Goal: Book appointment/travel/reservation

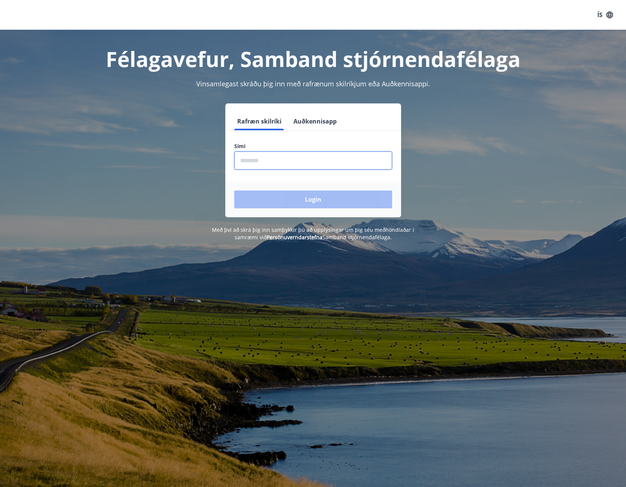
click at [270, 159] on input "phone" at bounding box center [313, 161] width 158 height 18
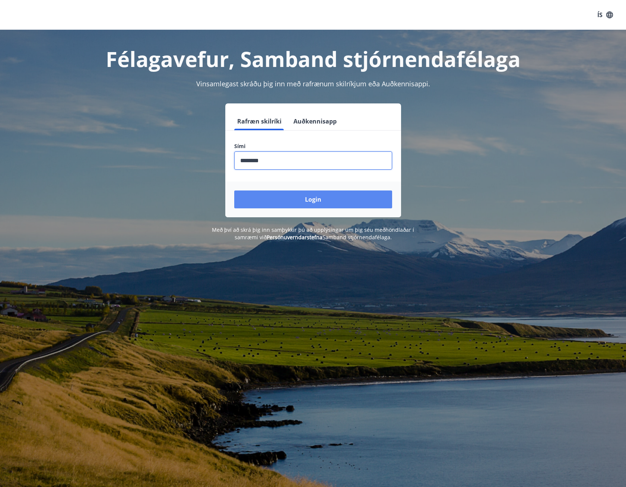
type input "********"
click at [301, 195] on button "Login" at bounding box center [313, 200] width 158 height 18
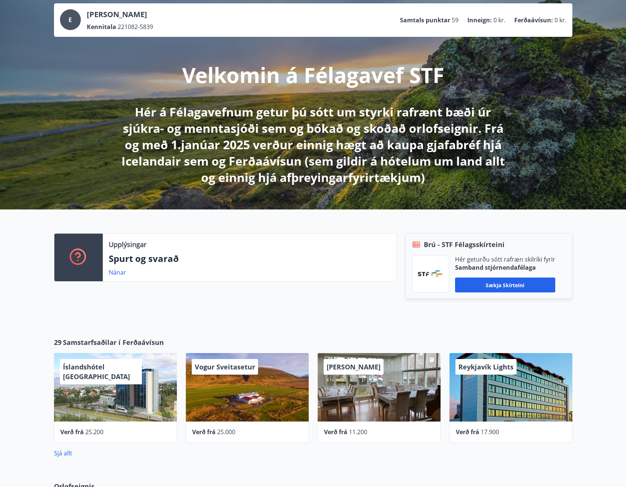
scroll to position [43, 0]
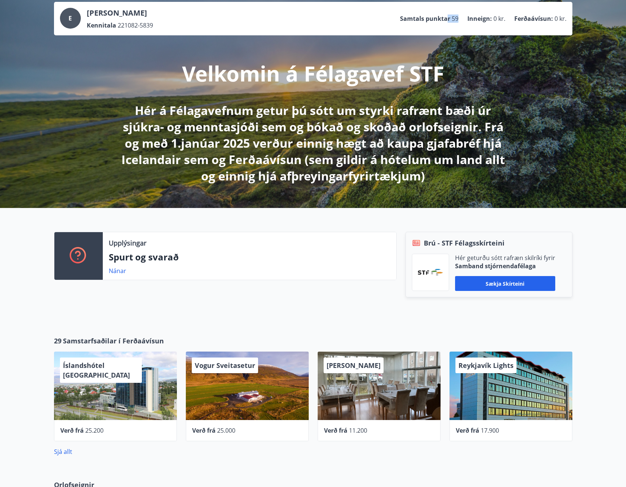
drag, startPoint x: 447, startPoint y: 19, endPoint x: 461, endPoint y: 19, distance: 14.2
click at [461, 19] on ul "Samtals punktar 59 Inneign : 0 kr. Ferðaávísun : 0 kr." at bounding box center [483, 19] width 166 height 14
click at [447, 20] on p "Samtals punktar" at bounding box center [425, 19] width 50 height 8
click at [457, 18] on span "59" at bounding box center [455, 19] width 7 height 8
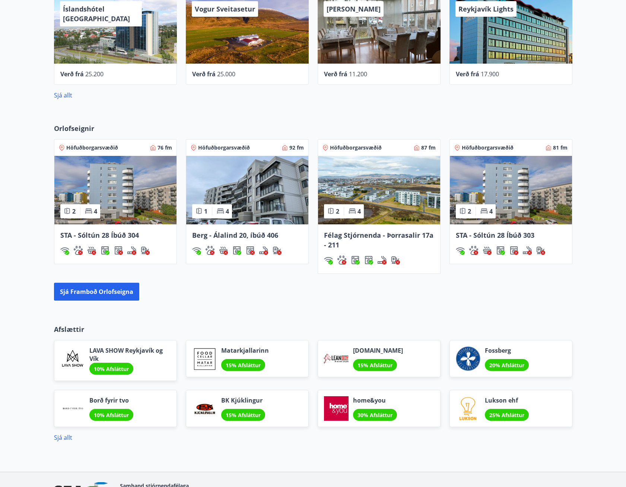
scroll to position [447, 0]
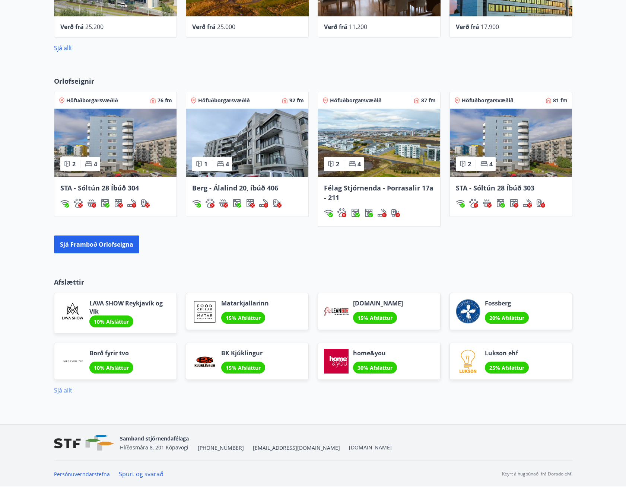
click at [70, 391] on link "Sjá allt" at bounding box center [63, 391] width 18 height 8
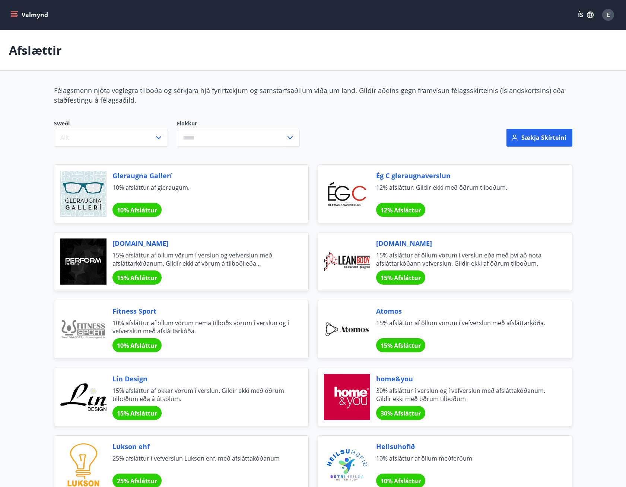
click at [14, 16] on icon "menu" at bounding box center [13, 14] width 7 height 7
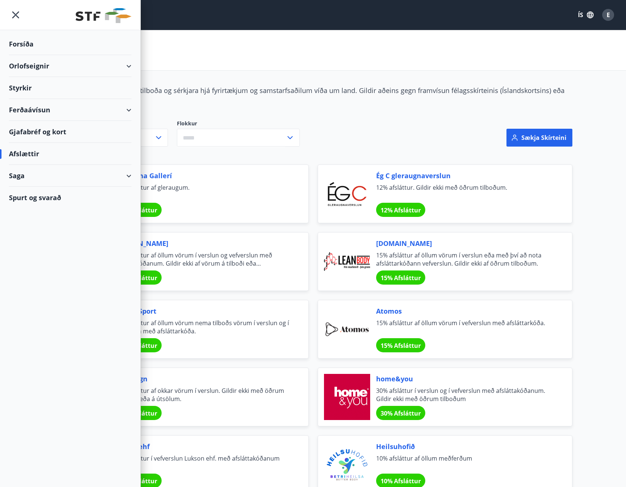
click at [38, 64] on div "Orlofseignir" at bounding box center [70, 66] width 123 height 22
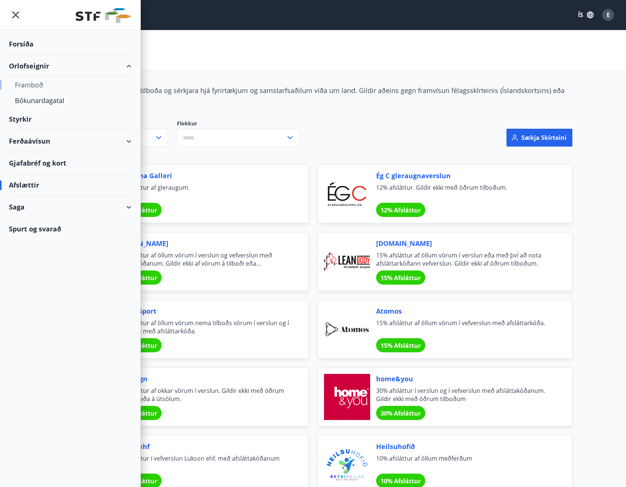
click at [29, 84] on div "Framboð" at bounding box center [70, 85] width 111 height 16
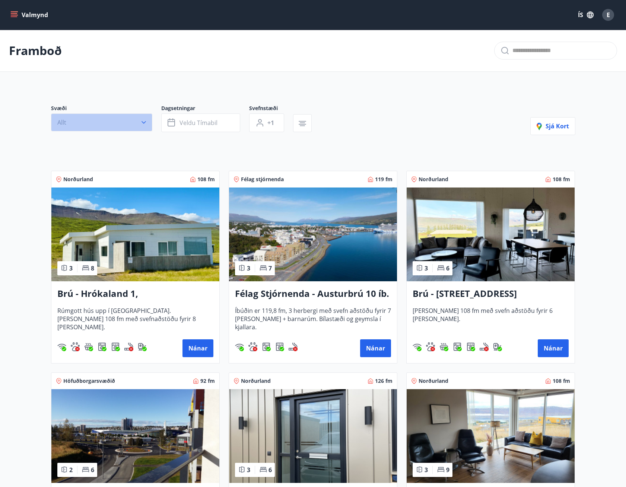
click at [105, 120] on button "Allt" at bounding box center [101, 123] width 101 height 18
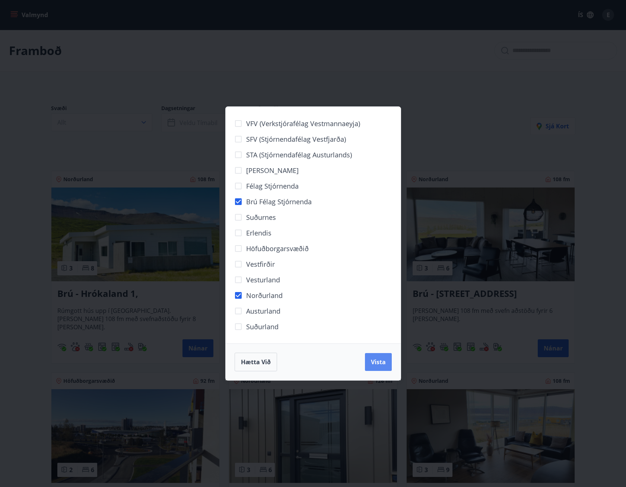
click at [376, 364] on span "Vista" at bounding box center [378, 362] width 15 height 8
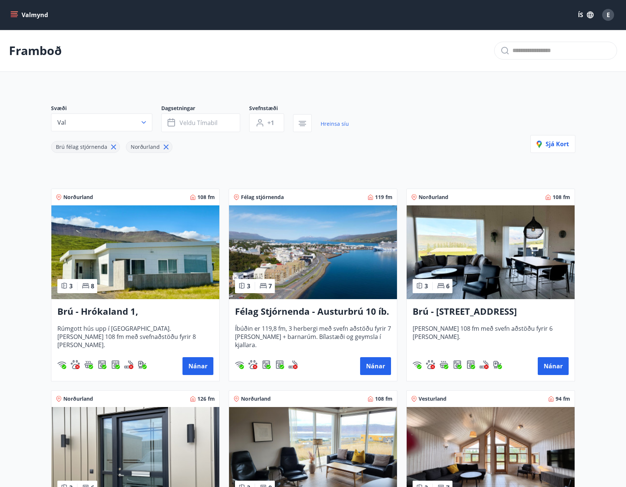
click at [446, 311] on h3 "Brú - [STREET_ADDRESS]" at bounding box center [491, 311] width 156 height 13
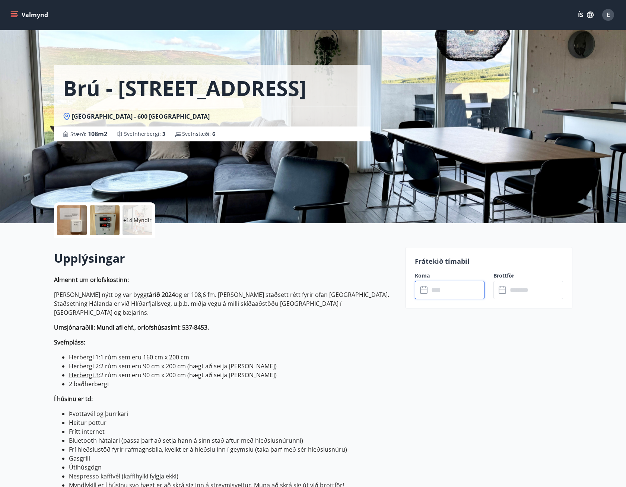
click at [448, 295] on input "text" at bounding box center [456, 290] width 55 height 18
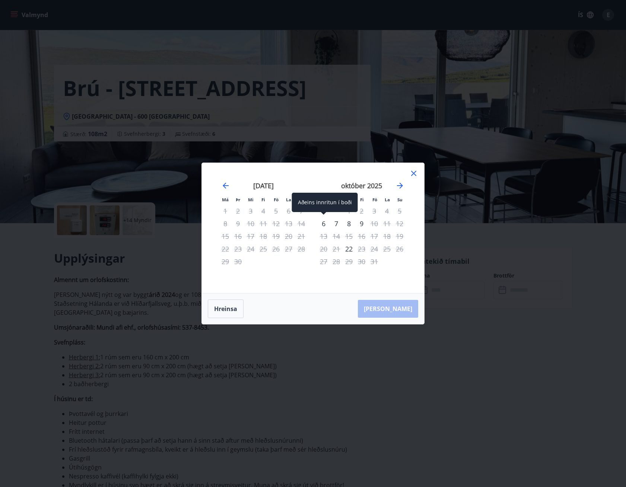
click at [325, 226] on div "6" at bounding box center [323, 223] width 13 height 13
click at [374, 224] on div "10" at bounding box center [374, 223] width 13 height 13
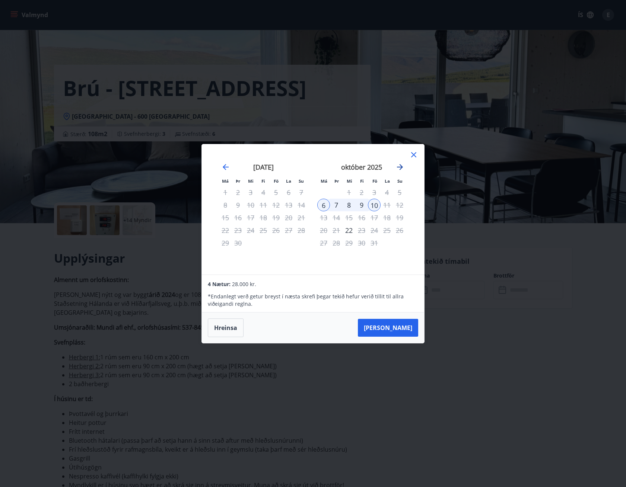
click at [400, 167] on icon "Move forward to switch to the next month." at bounding box center [400, 167] width 6 height 6
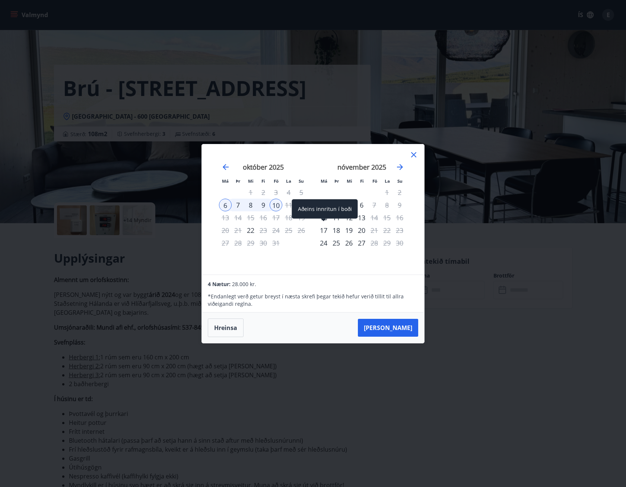
click at [323, 232] on div "17" at bounding box center [323, 230] width 13 height 13
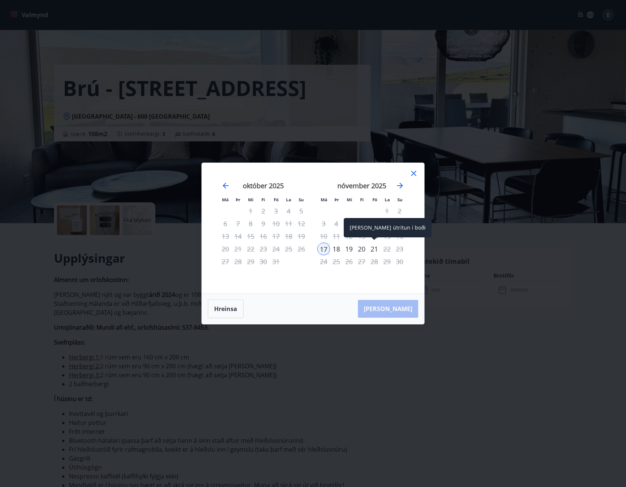
click at [373, 250] on div "21" at bounding box center [374, 249] width 13 height 13
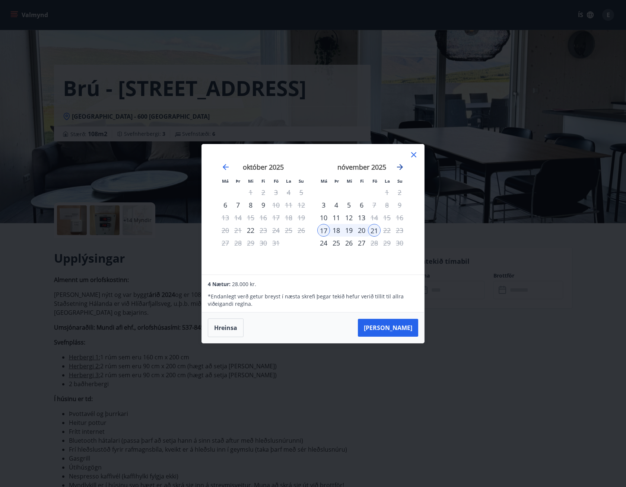
click at [397, 166] on icon "Move forward to switch to the next month." at bounding box center [400, 167] width 9 height 9
click at [400, 164] on icon "Move forward to switch to the next month." at bounding box center [400, 167] width 9 height 9
click at [401, 168] on icon "Move forward to switch to the next month." at bounding box center [400, 167] width 6 height 6
click at [224, 166] on icon "Move backward to switch to the previous month." at bounding box center [225, 167] width 9 height 9
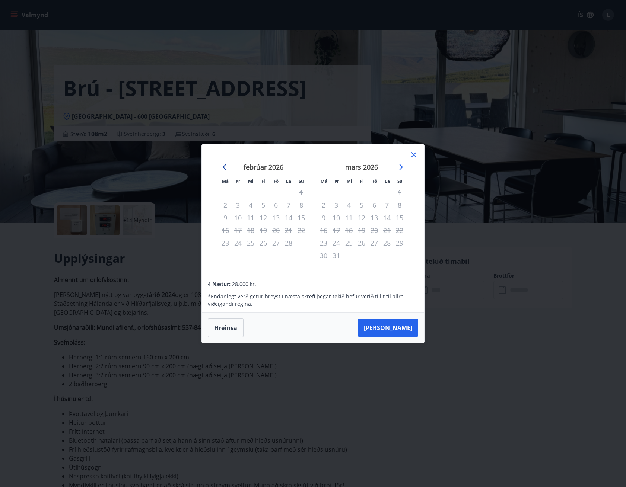
click at [224, 166] on icon "Move backward to switch to the previous month." at bounding box center [225, 167] width 9 height 9
click at [225, 166] on icon "Move backward to switch to the previous month." at bounding box center [225, 167] width 9 height 9
click at [225, 218] on div "15" at bounding box center [225, 218] width 13 height 13
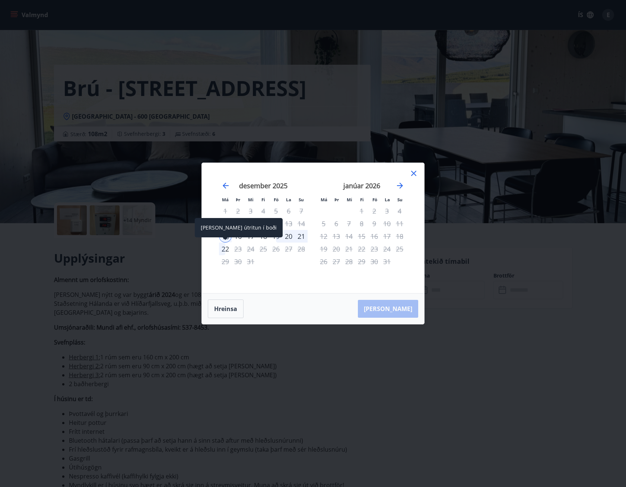
click at [224, 250] on div "22" at bounding box center [225, 249] width 13 height 13
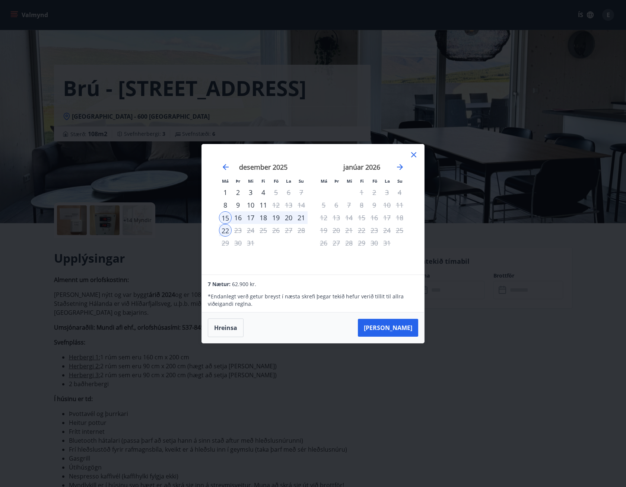
click at [413, 153] on icon at bounding box center [413, 154] width 9 height 9
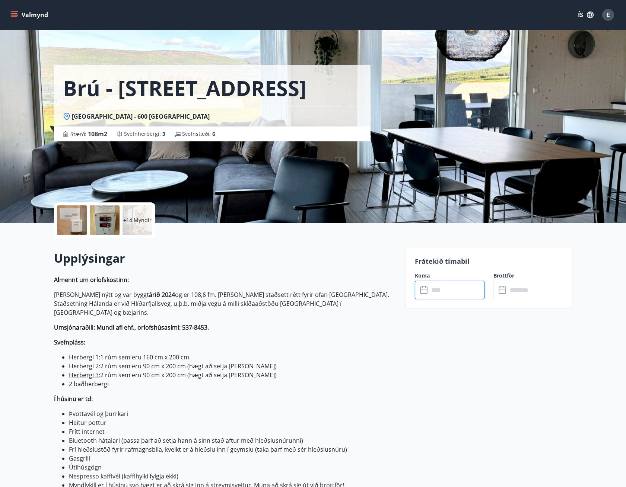
click at [235, 371] on li "Herbergi 3: 2 rúm sem eru 90 cm x 200 cm (hægt að setja [PERSON_NAME])" at bounding box center [233, 375] width 328 height 9
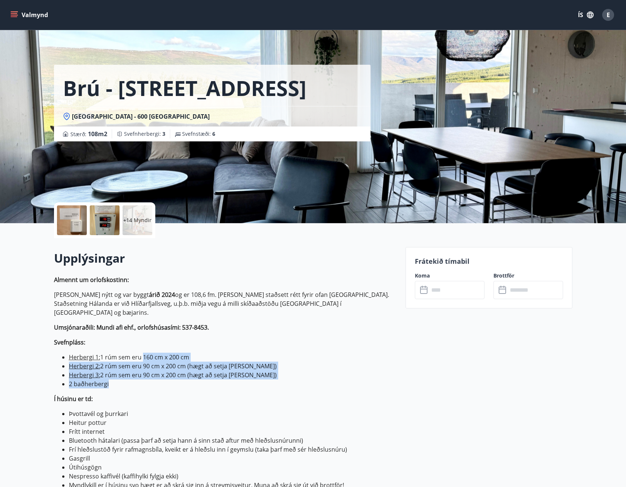
drag, startPoint x: 143, startPoint y: 347, endPoint x: 283, endPoint y: 377, distance: 143.4
click at [283, 378] on ul "Herbergi 1: 1 rúm sem eru 160 cm x 200 cm Herbergi 2: 2 rúm sem eru 90 cm x 200…" at bounding box center [225, 371] width 343 height 36
click at [279, 371] on li "Herbergi 3: 2 rúm sem eru 90 cm x 200 cm (hægt að setja [PERSON_NAME])" at bounding box center [233, 375] width 328 height 9
drag, startPoint x: 274, startPoint y: 366, endPoint x: 68, endPoint y: 342, distance: 206.9
click at [68, 342] on p "Almennt um orlofskostinn: [PERSON_NAME] nýtt og var byggt árið 2024 og er 108,6…" at bounding box center [225, 422] width 343 height 292
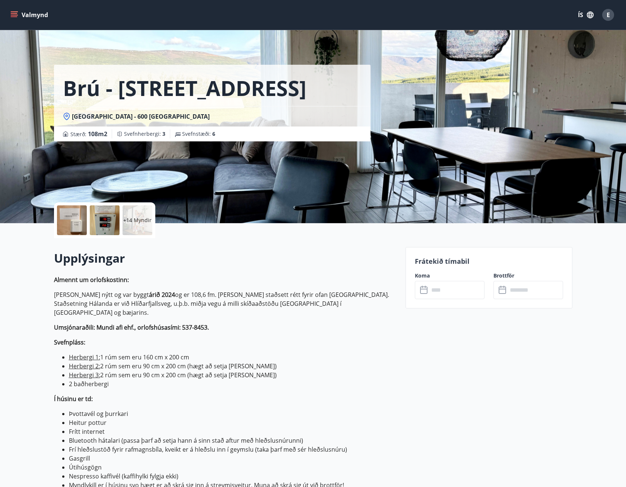
click at [150, 381] on p "Almennt um orlofskostinn: [PERSON_NAME] nýtt og var byggt árið 2024 og er 108,6…" at bounding box center [225, 422] width 343 height 292
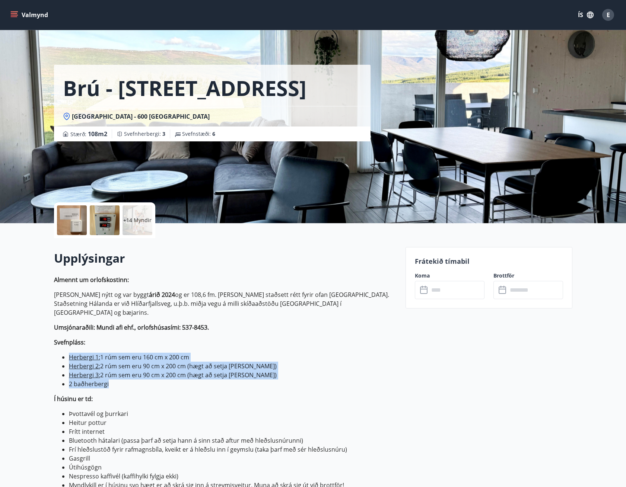
drag, startPoint x: 112, startPoint y: 375, endPoint x: 56, endPoint y: 350, distance: 61.7
click at [56, 353] on ul "Herbergi 1: 1 rúm sem eru 160 cm x 200 cm Herbergi 2: 2 rúm sem eru 90 cm x 200…" at bounding box center [225, 371] width 343 height 36
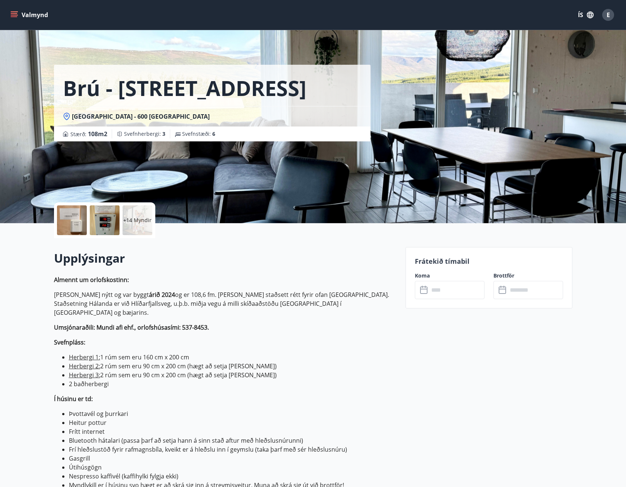
click at [263, 380] on li "2 baðherbergi" at bounding box center [233, 384] width 328 height 9
